Goal: Task Accomplishment & Management: Use online tool/utility

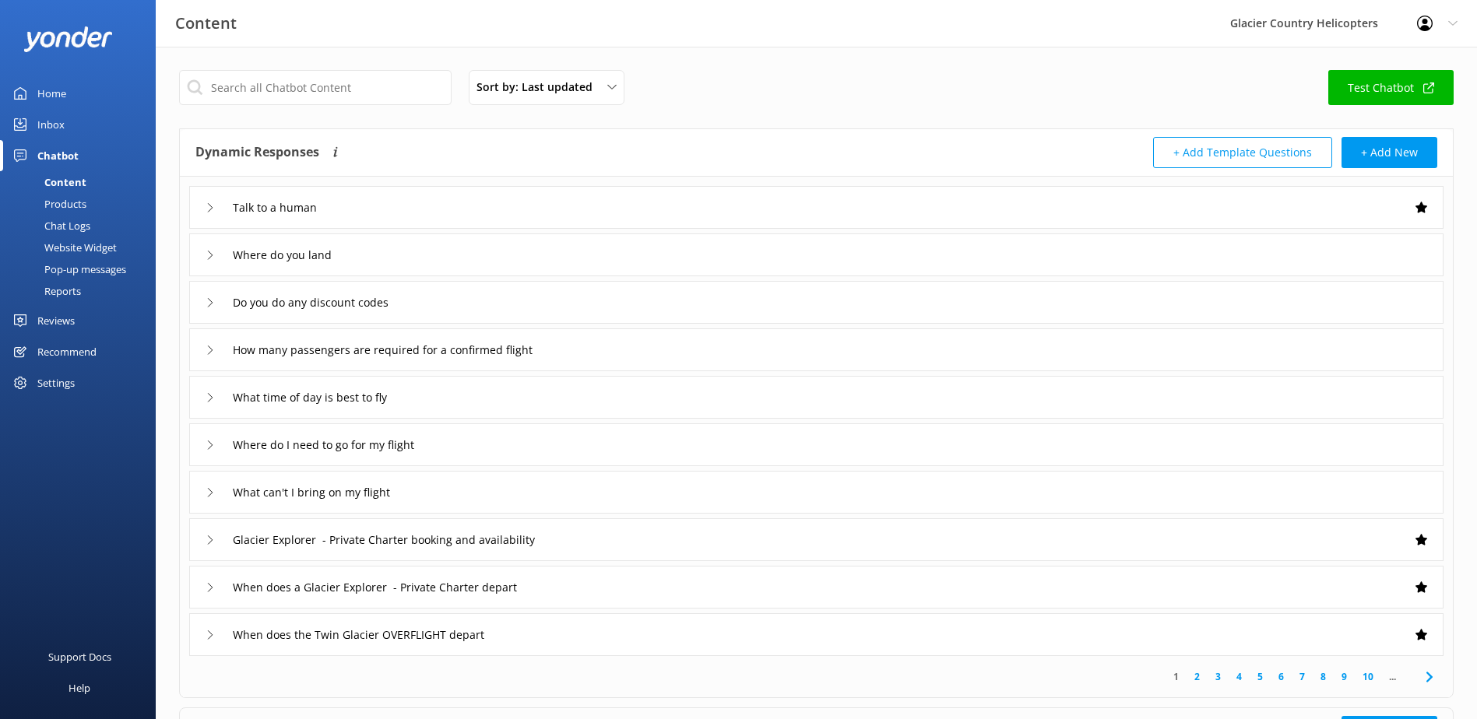
click at [70, 157] on div "Chatbot" at bounding box center [57, 155] width 41 height 31
click at [69, 101] on link "Home" at bounding box center [78, 93] width 156 height 31
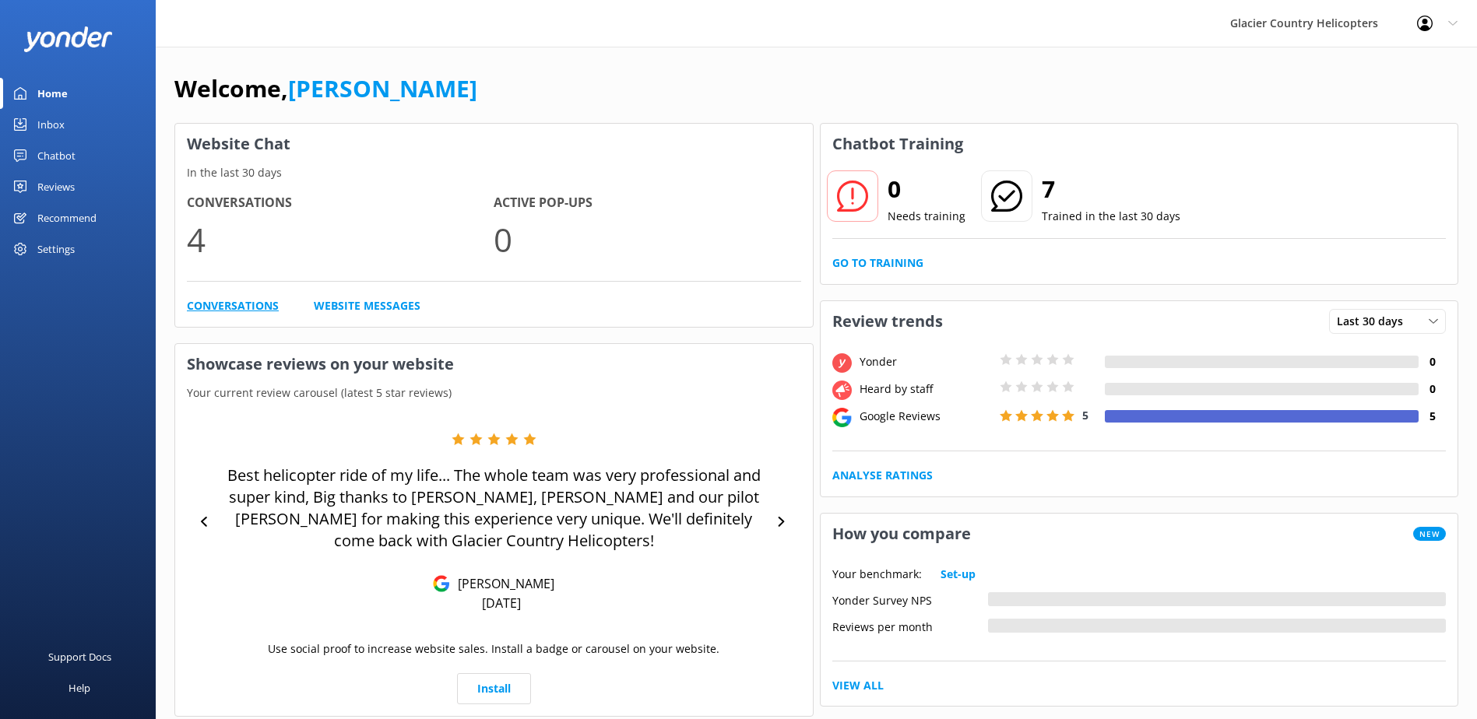
click at [232, 298] on link "Conversations" at bounding box center [233, 305] width 92 height 17
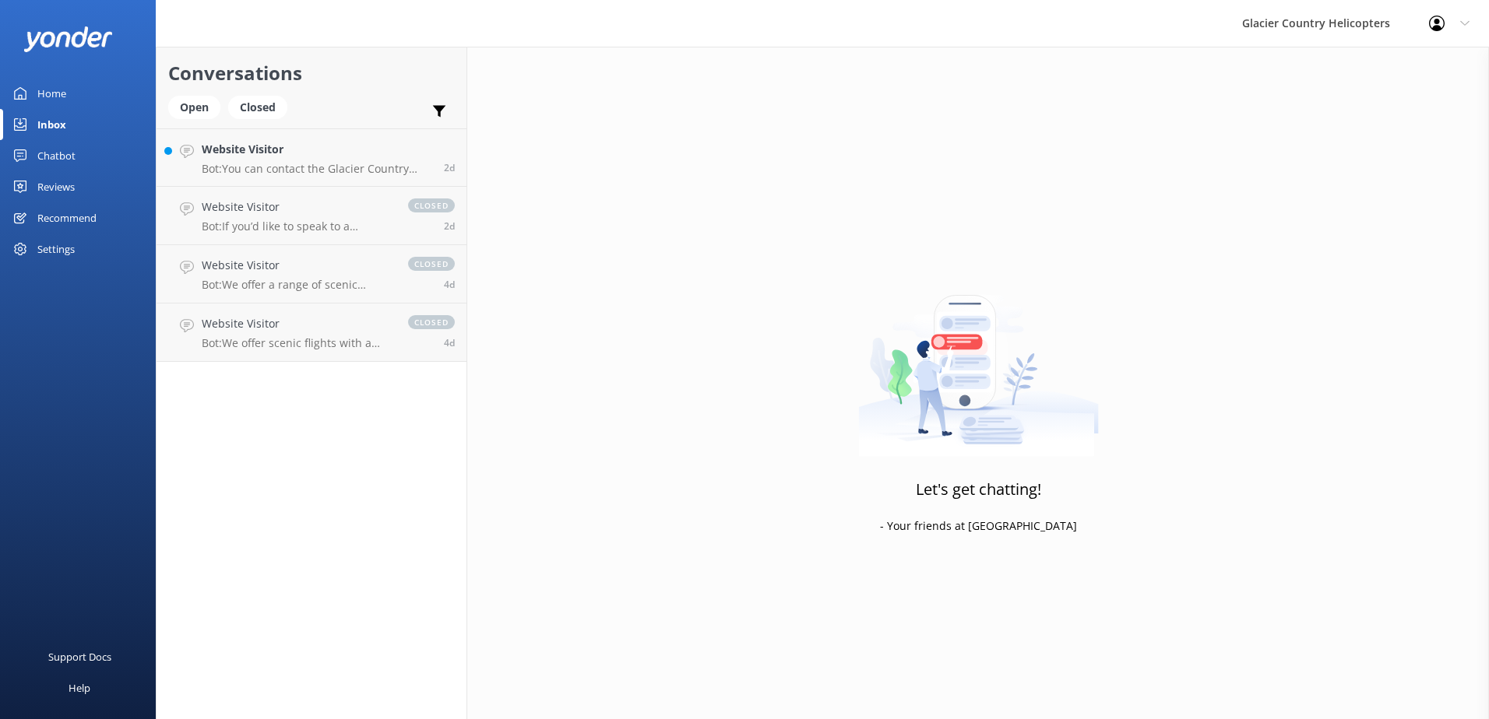
click at [41, 103] on div "Home" at bounding box center [51, 93] width 29 height 31
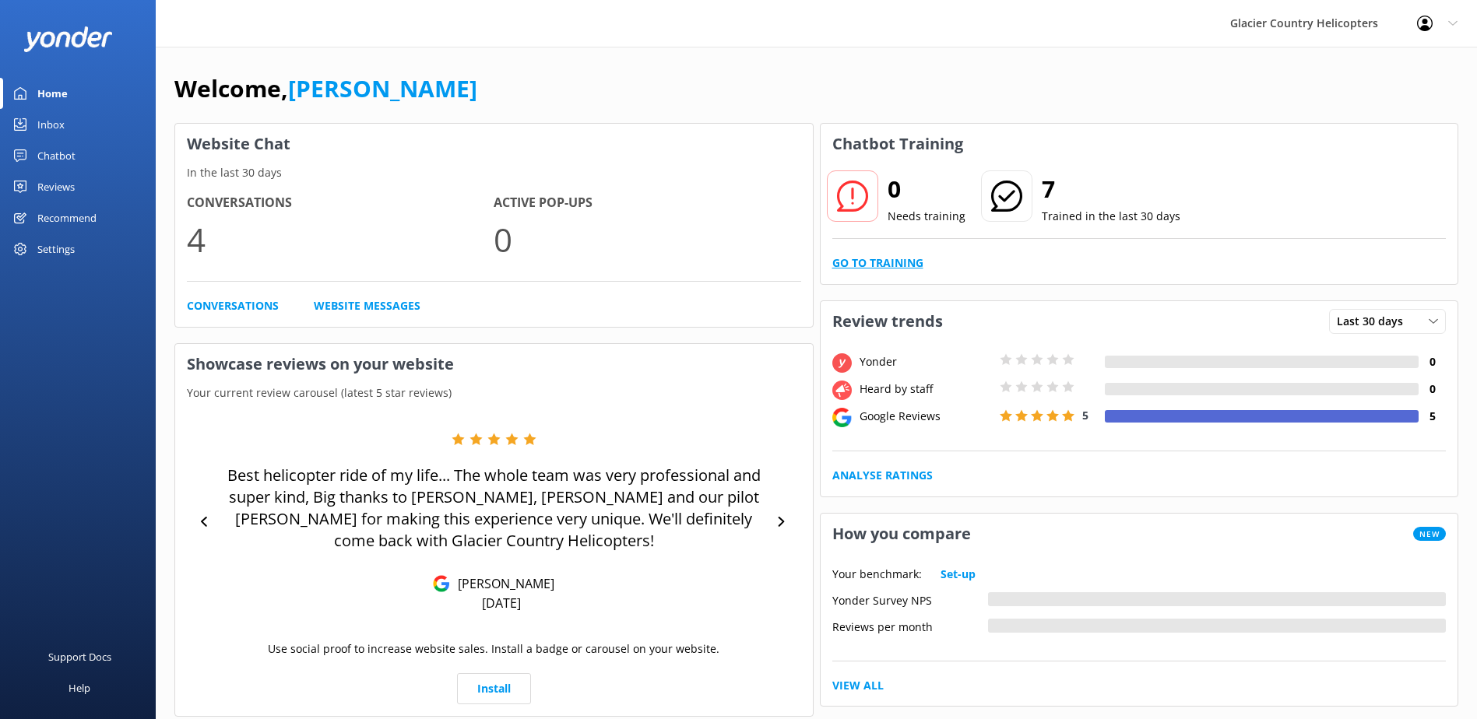
click at [892, 266] on link "Go to Training" at bounding box center [877, 263] width 91 height 17
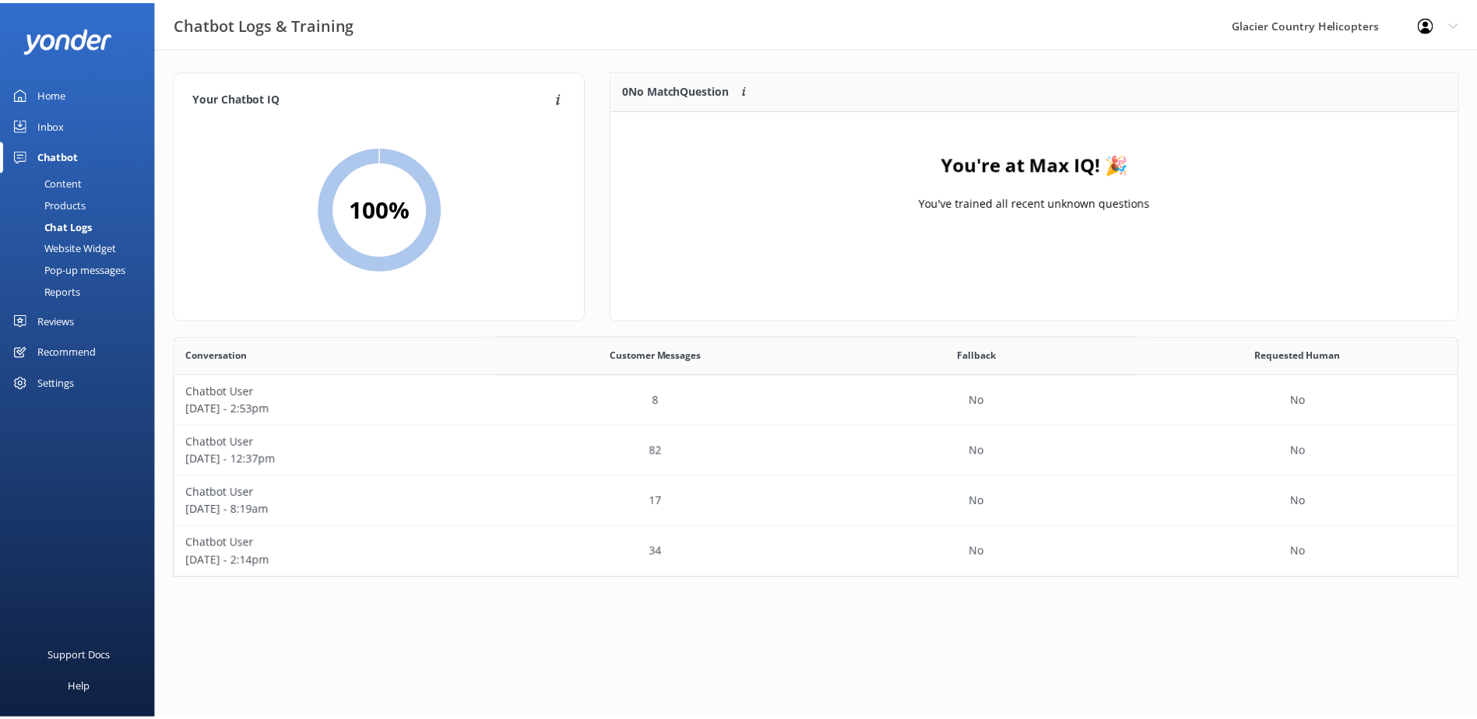
scroll to position [230, 1284]
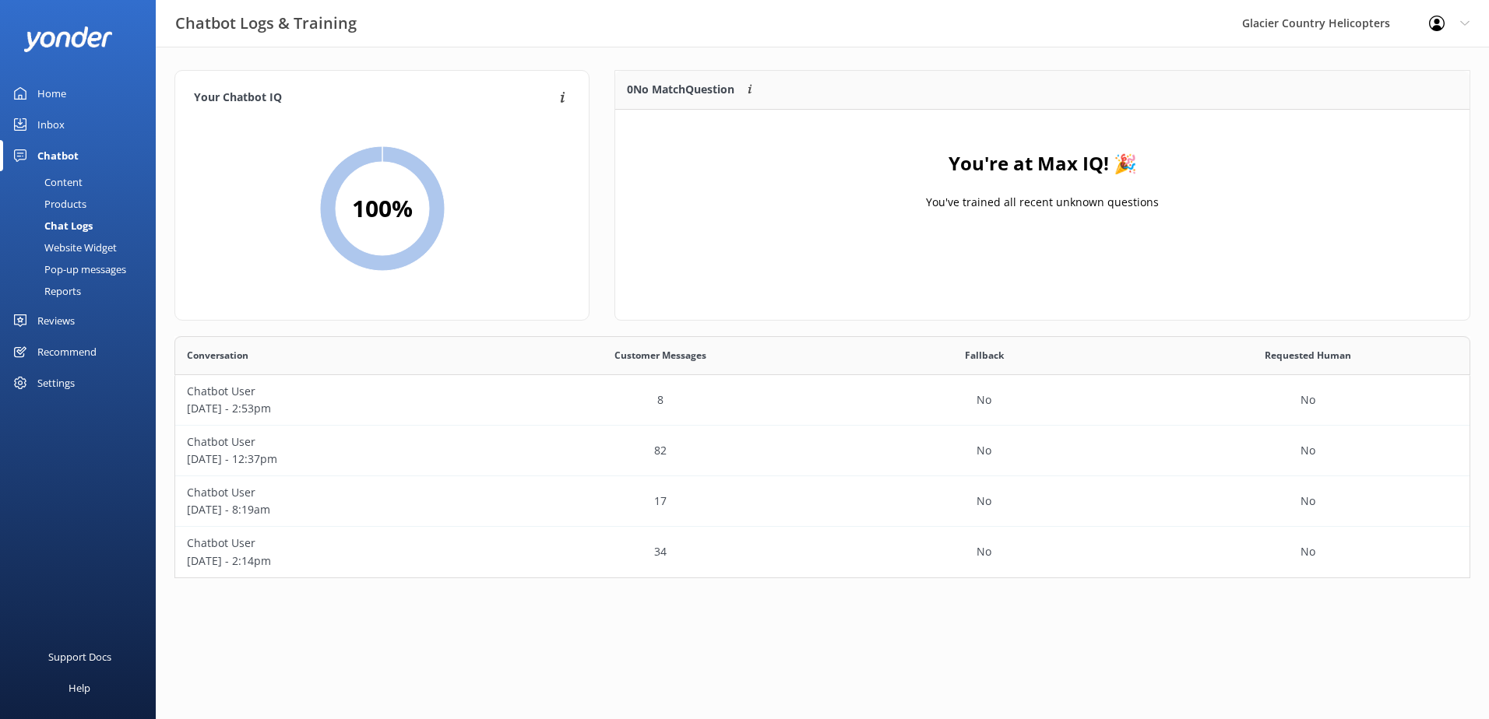
click at [33, 124] on link "Inbox" at bounding box center [78, 124] width 156 height 31
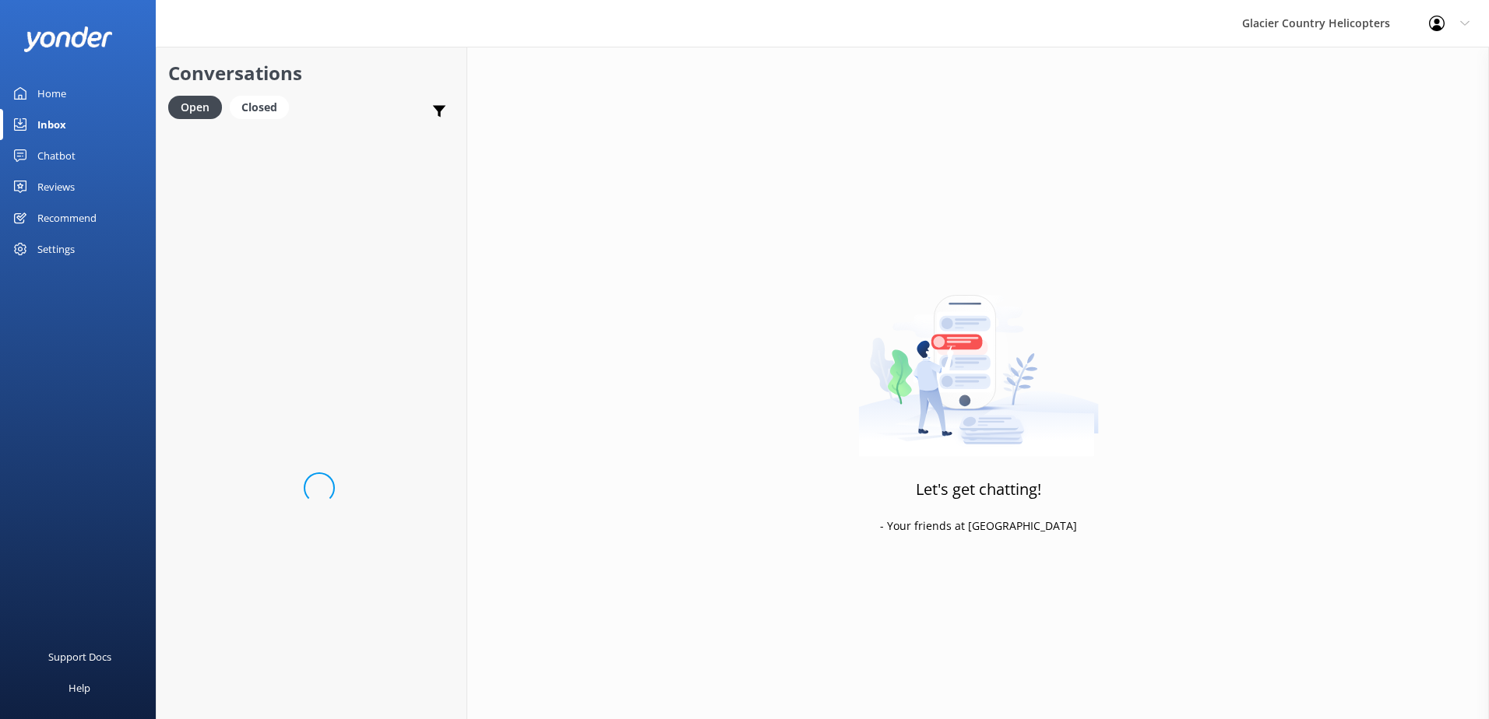
click at [44, 94] on div "Home" at bounding box center [51, 93] width 29 height 31
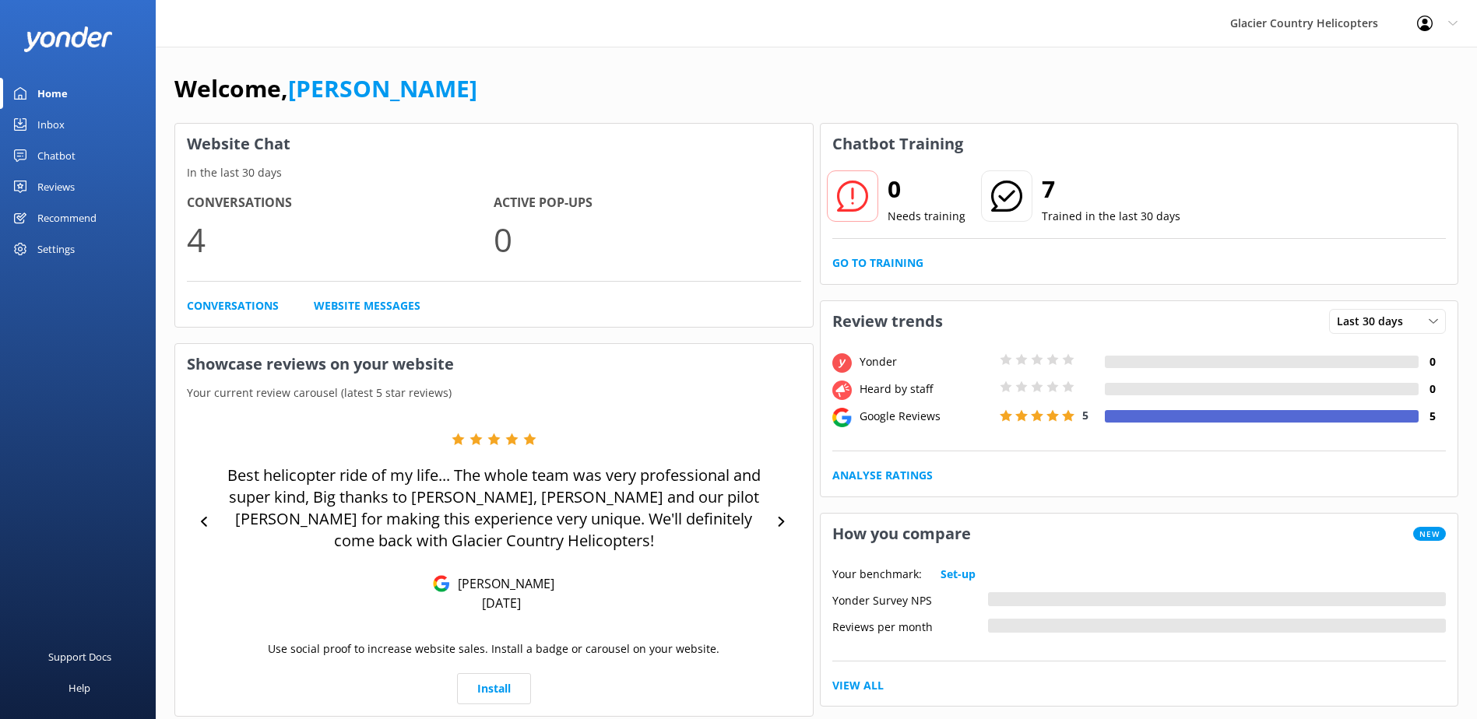
click at [902, 145] on h3 "Chatbot Training" at bounding box center [898, 144] width 154 height 40
click at [877, 268] on link "Go to Training" at bounding box center [877, 263] width 91 height 17
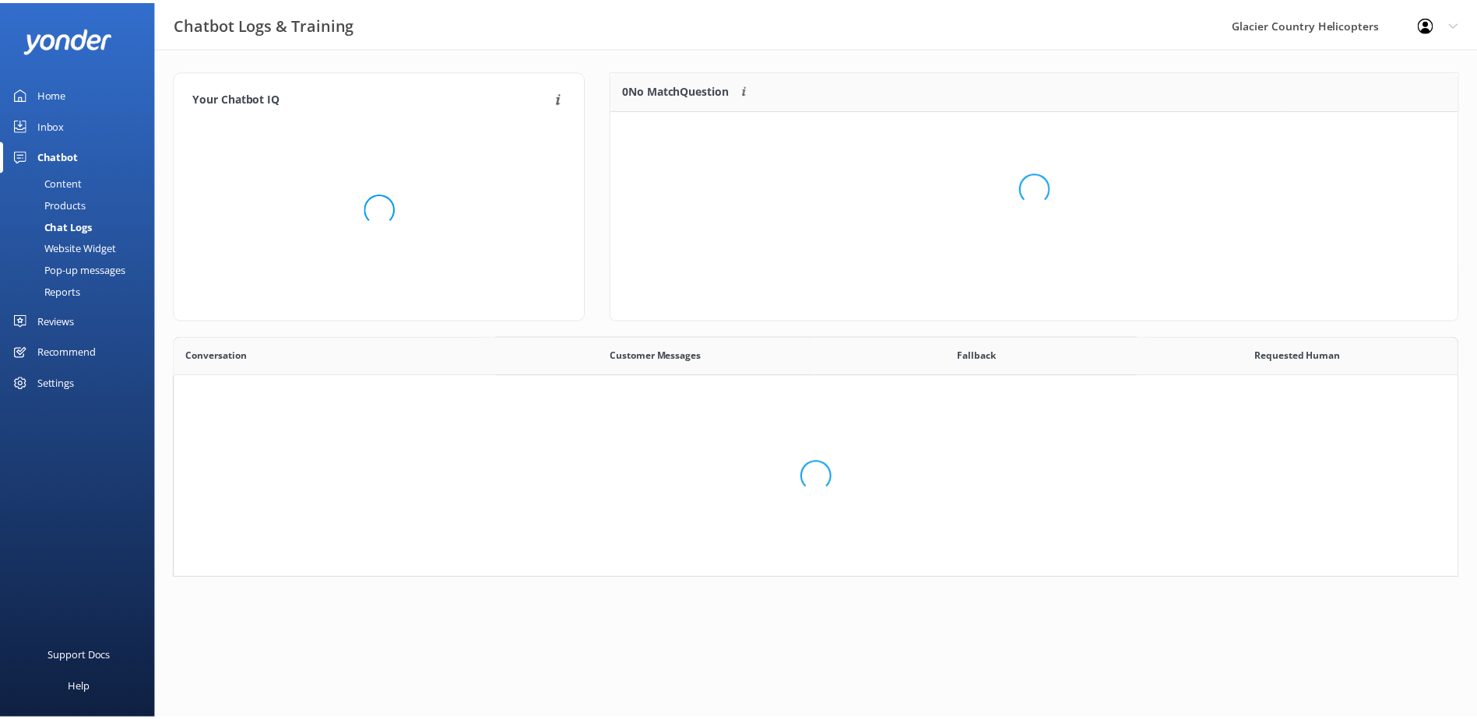
scroll to position [230, 1284]
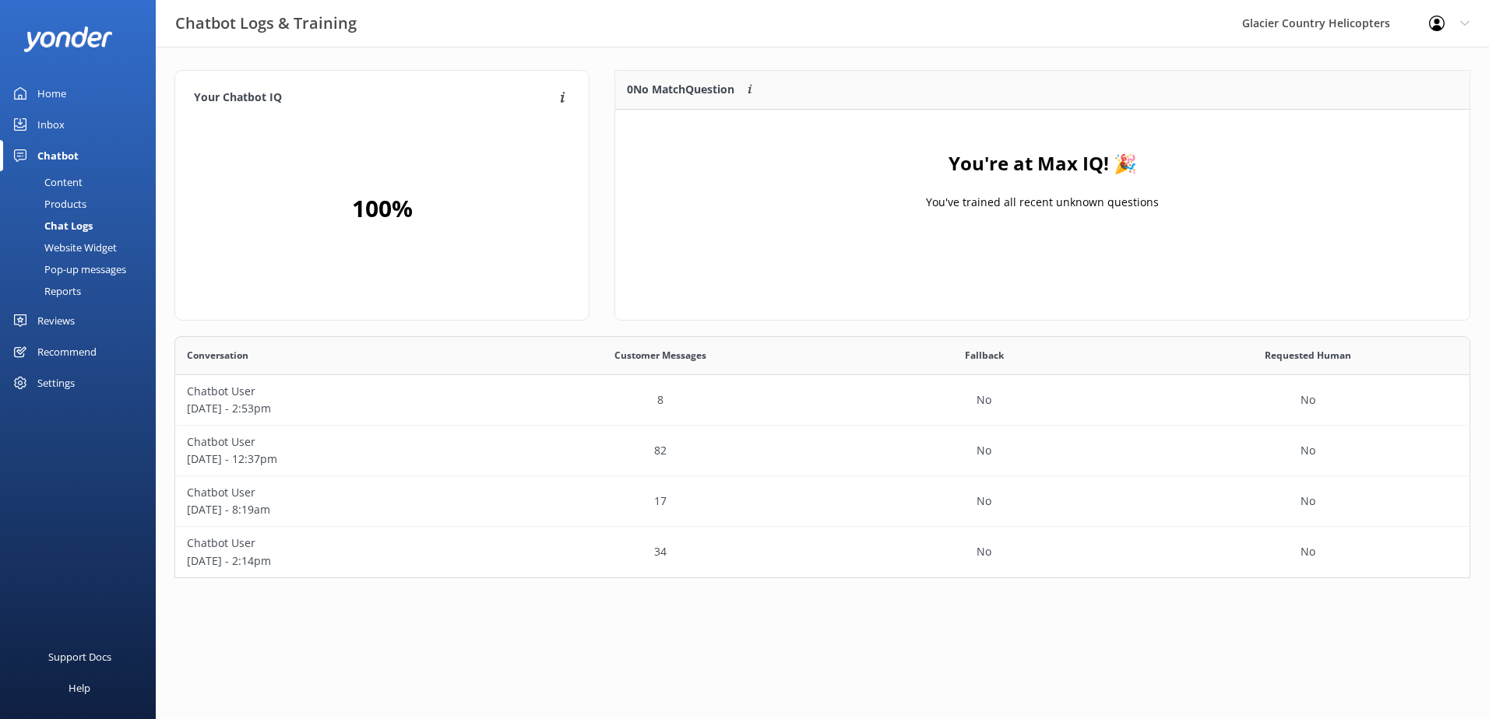
click at [393, 192] on h2 "100 %" at bounding box center [382, 208] width 61 height 37
click at [1127, 202] on p "You've trained all recent unknown questions" at bounding box center [1042, 202] width 233 height 17
click at [41, 131] on div "Inbox" at bounding box center [50, 124] width 27 height 31
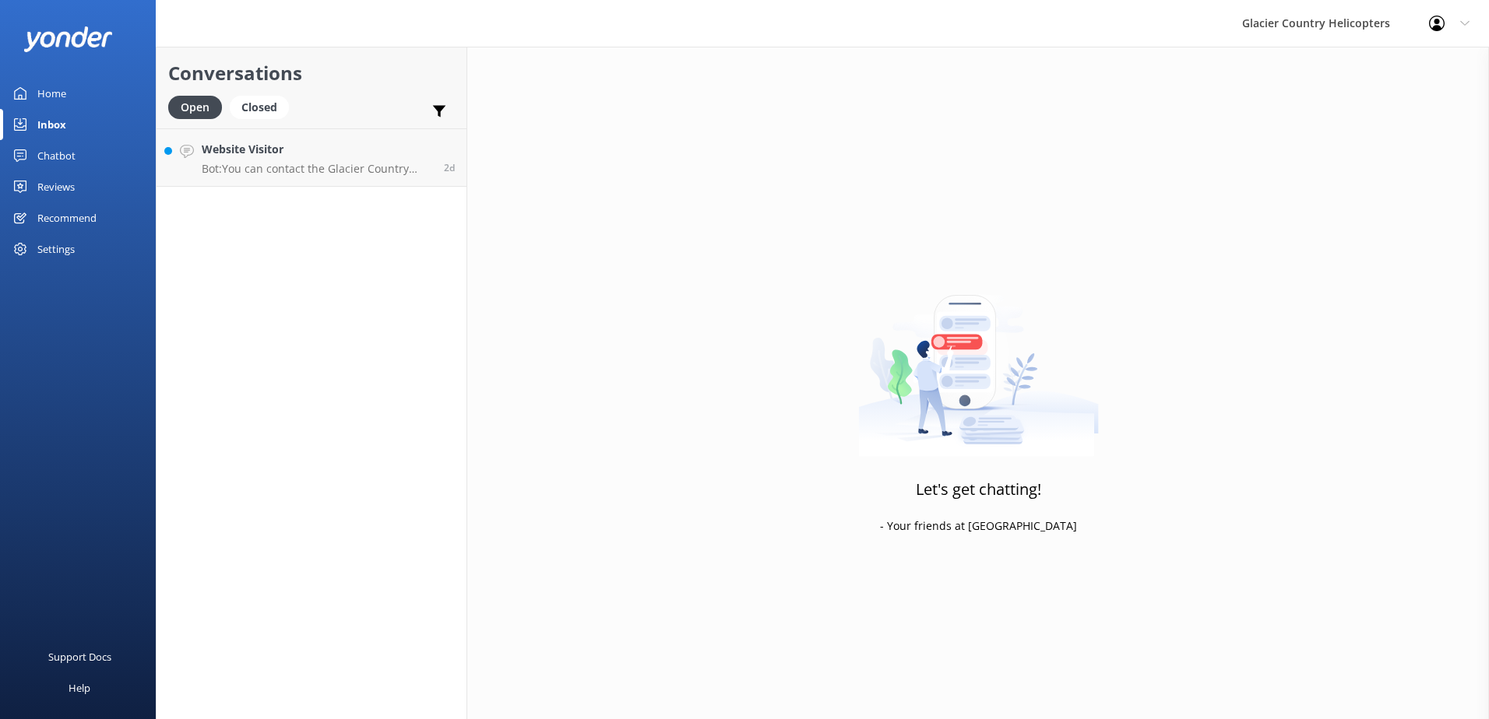
click at [57, 96] on div "Home" at bounding box center [51, 93] width 29 height 31
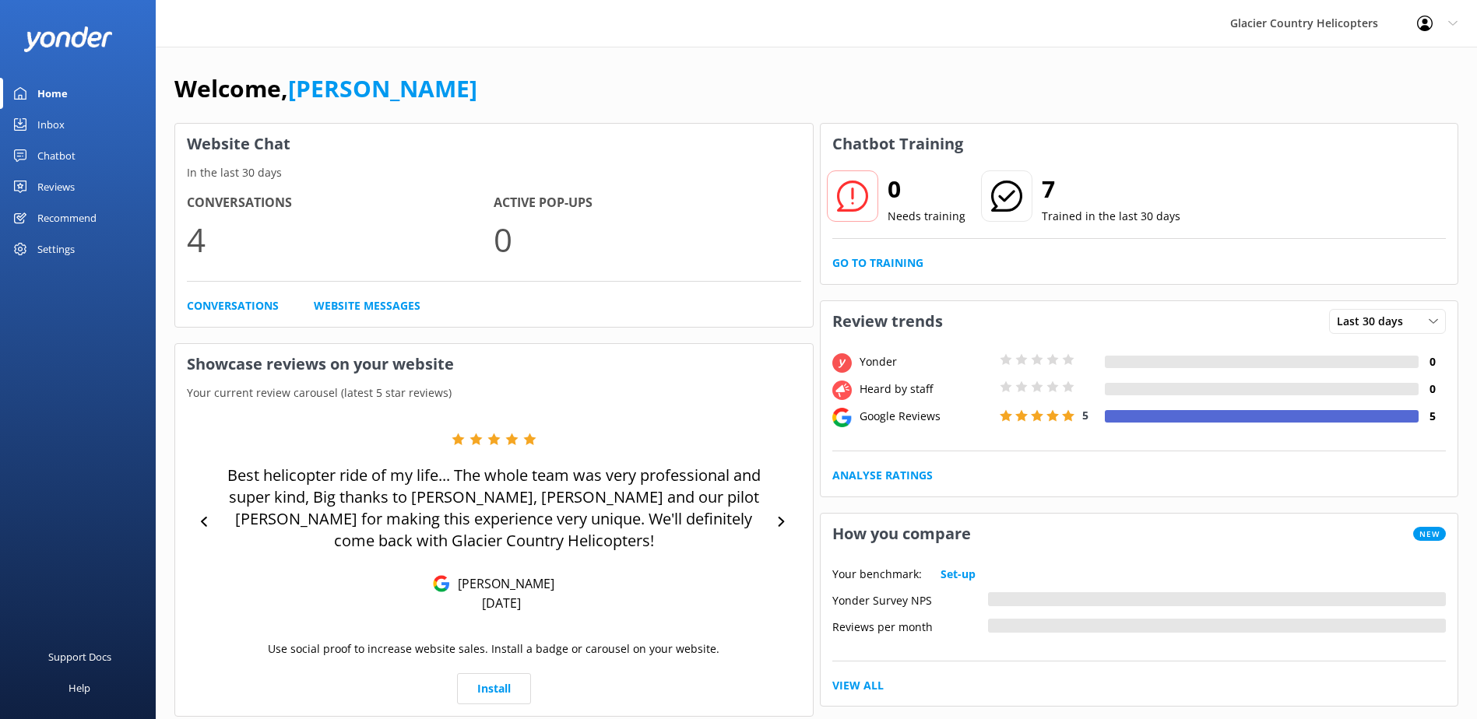
click at [40, 251] on div "Settings" at bounding box center [55, 249] width 37 height 31
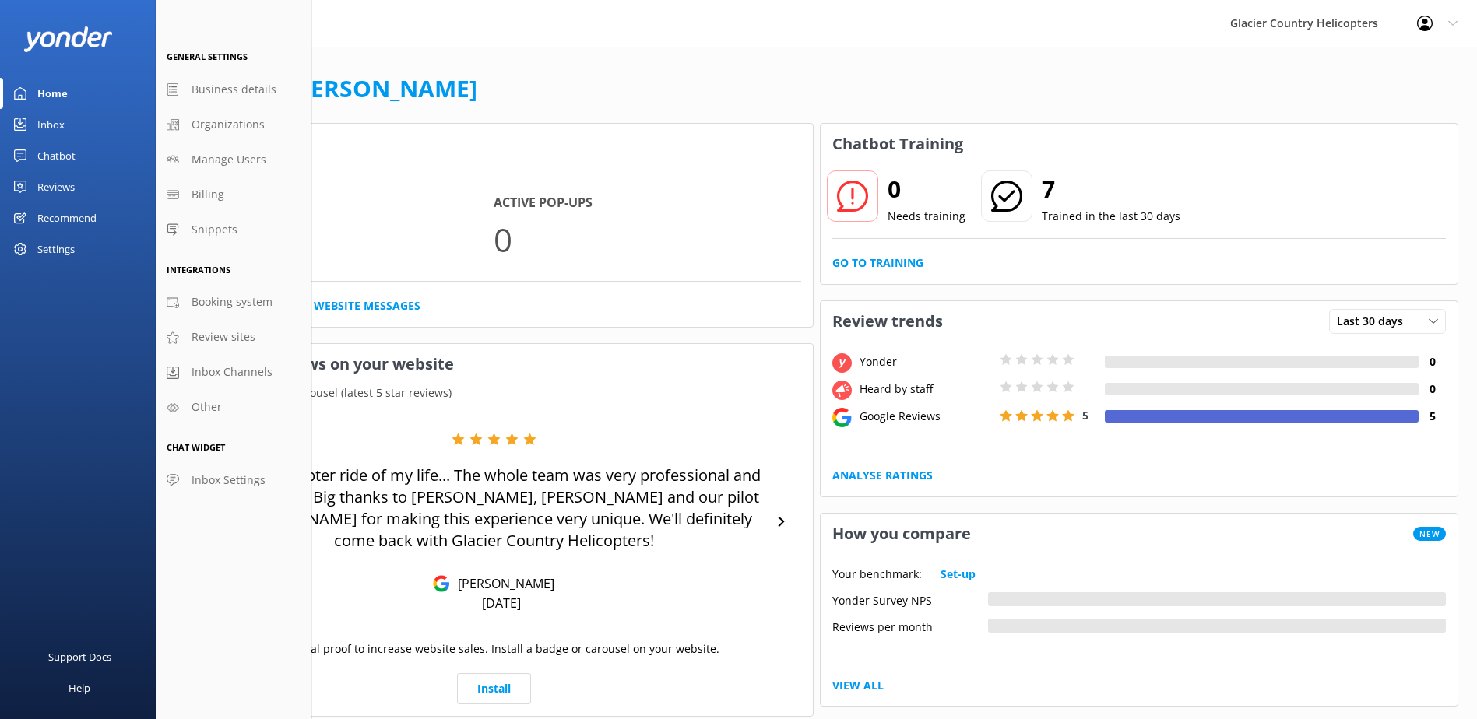
click at [66, 213] on div "Recommend" at bounding box center [66, 217] width 59 height 31
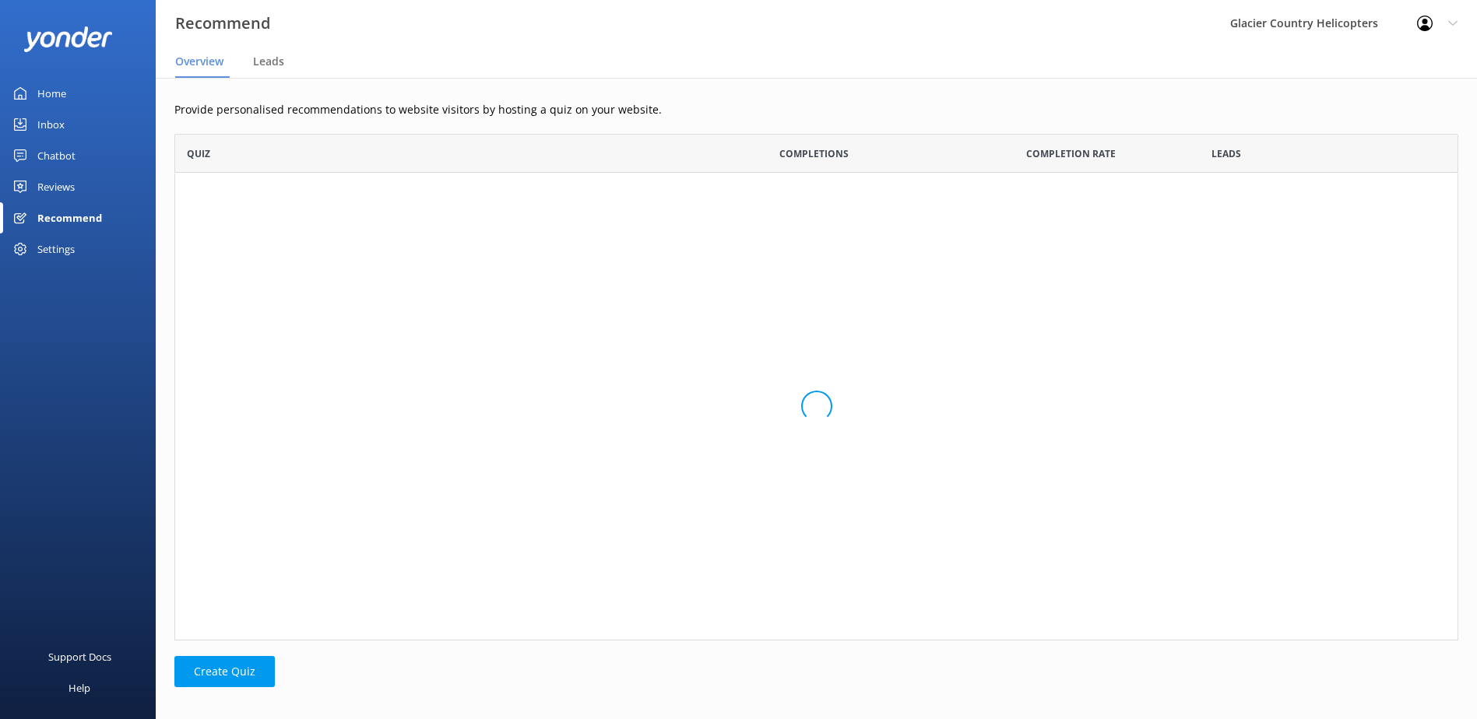
scroll to position [495, 1272]
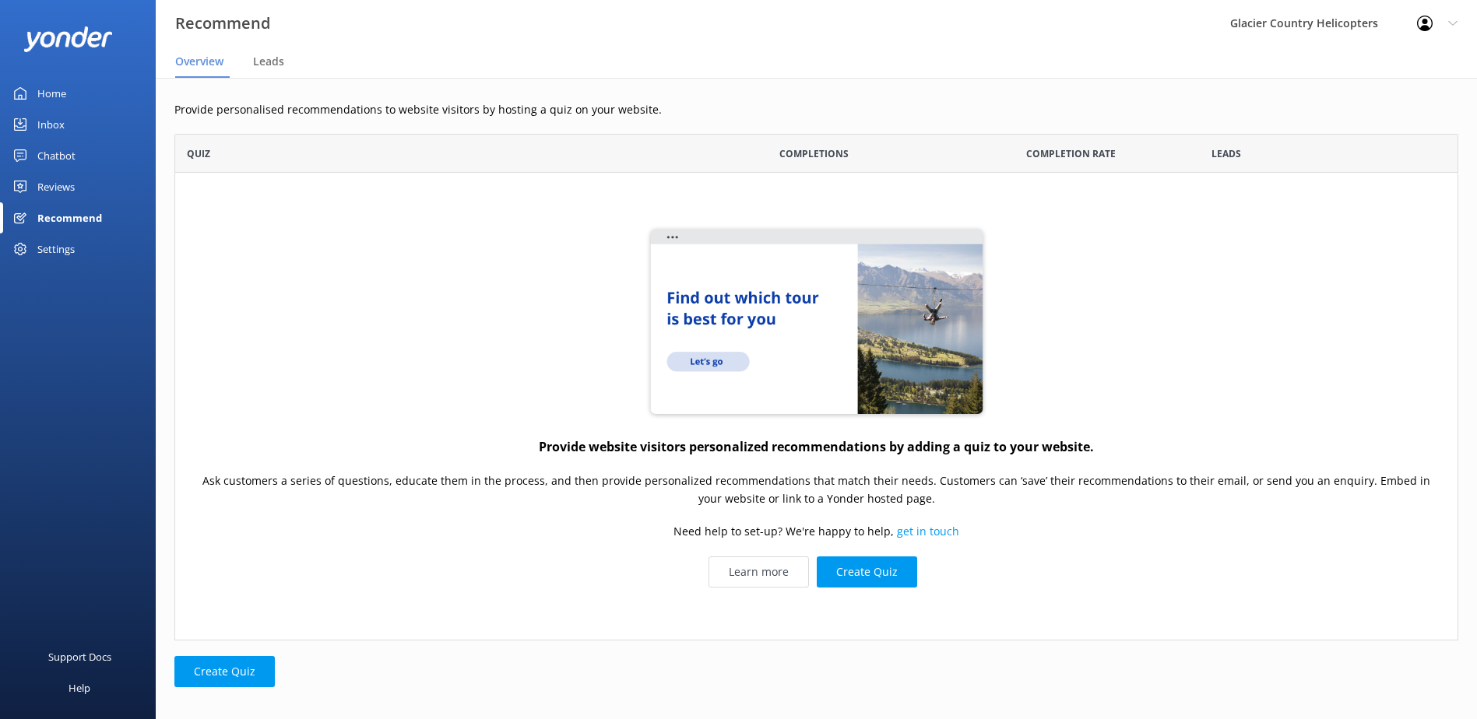
click at [66, 192] on div "Reviews" at bounding box center [55, 186] width 37 height 31
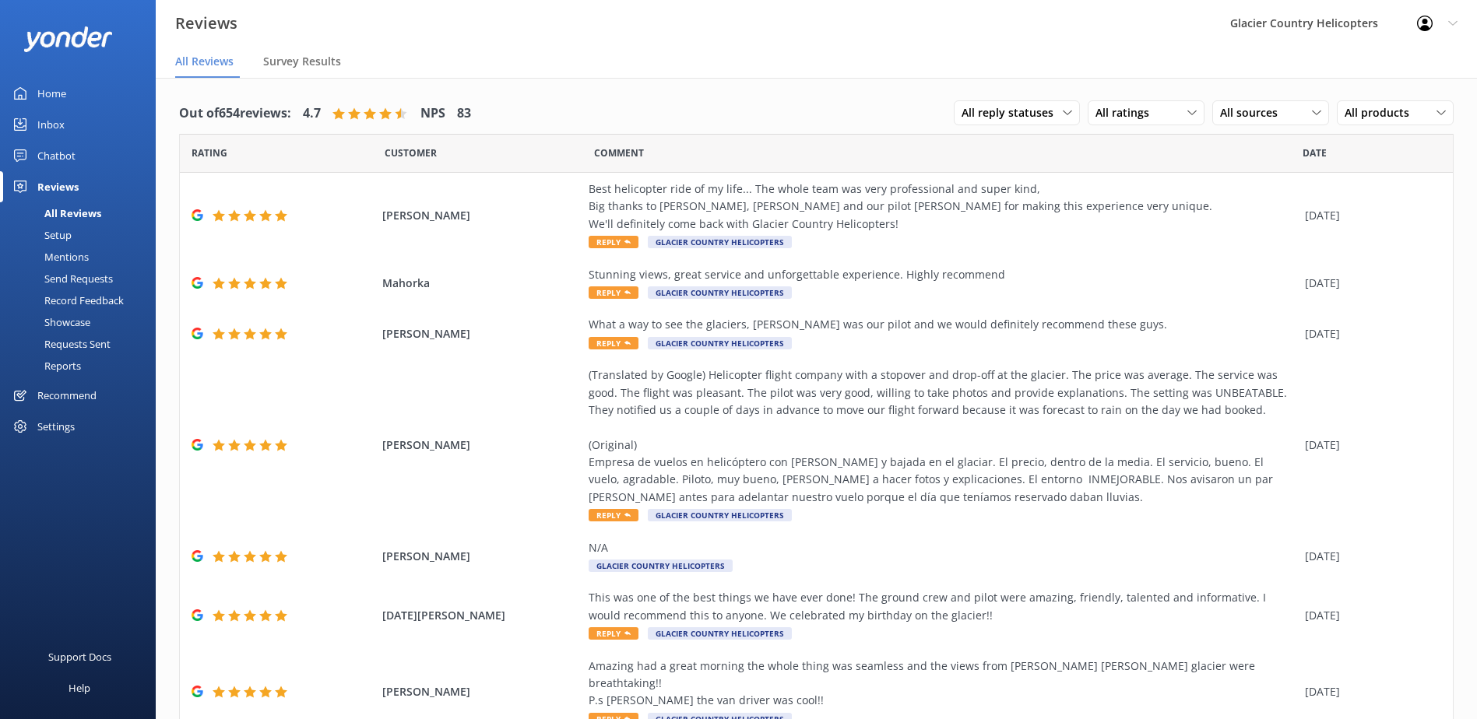
click at [66, 175] on div "Reviews" at bounding box center [57, 186] width 41 height 31
click at [67, 164] on div "Chatbot" at bounding box center [56, 155] width 38 height 31
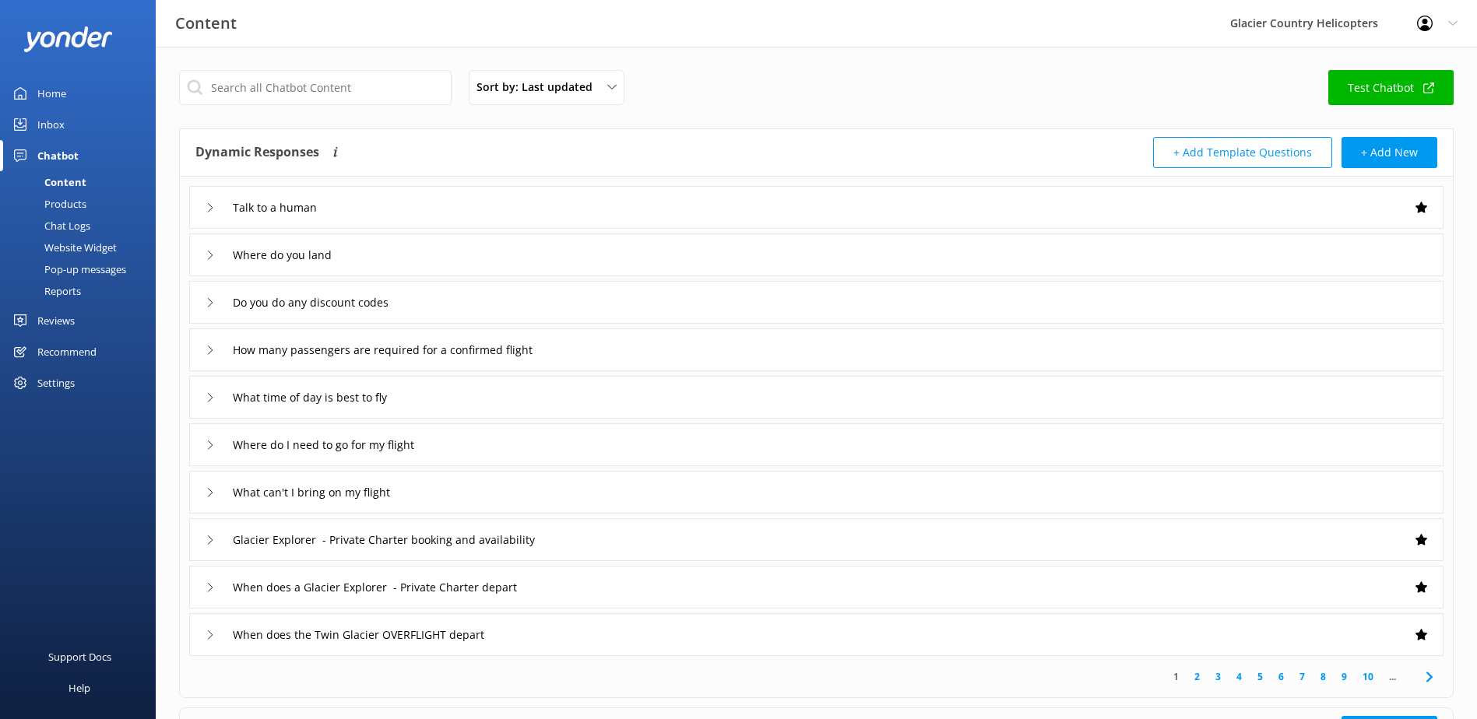
click at [46, 162] on div "Chatbot" at bounding box center [57, 155] width 41 height 31
click at [67, 184] on div "Content" at bounding box center [47, 182] width 77 height 22
